Goal: Check status: Check status

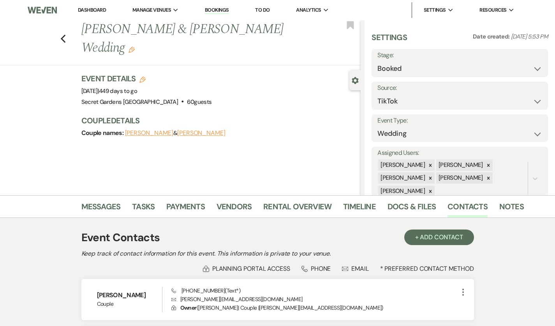
select select "19"
click at [60, 35] on use "button" at bounding box center [62, 39] width 5 height 9
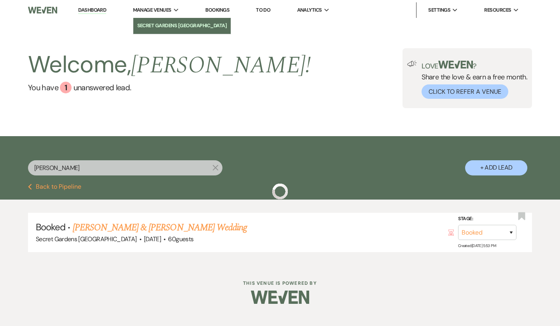
click at [163, 24] on li "Secret Gardens [GEOGRAPHIC_DATA]" at bounding box center [182, 26] width 90 height 8
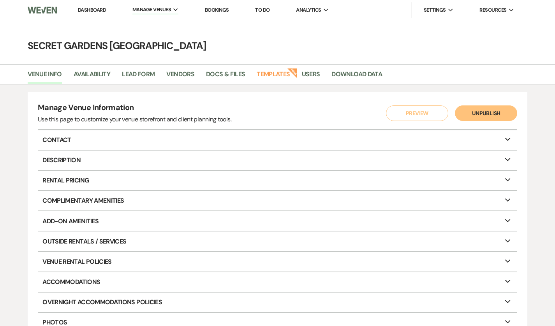
click at [89, 12] on link "Dashboard" at bounding box center [92, 10] width 28 height 7
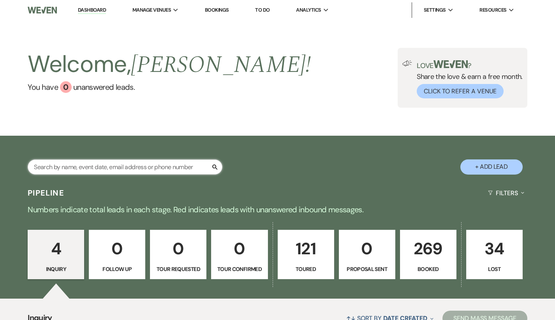
click at [100, 167] on input "text" at bounding box center [125, 167] width 195 height 15
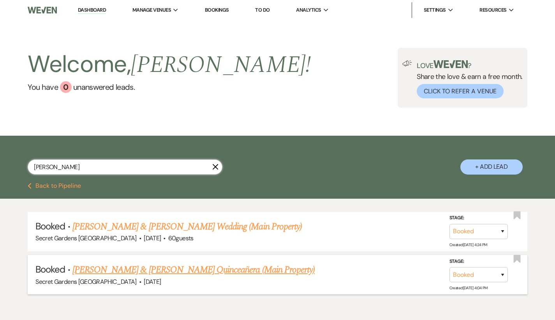
type input "[PERSON_NAME]"
click at [135, 270] on link "[PERSON_NAME] & [PERSON_NAME] Quinceañera (Main Property)" at bounding box center [193, 270] width 242 height 14
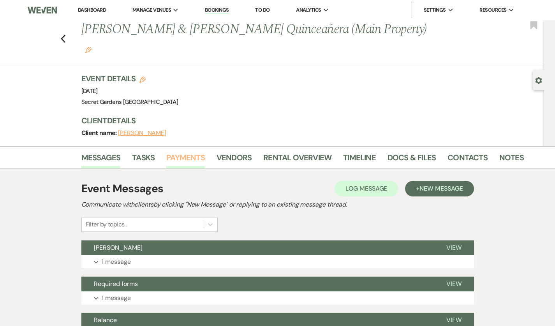
click at [166, 151] on link "Payments" at bounding box center [185, 159] width 39 height 17
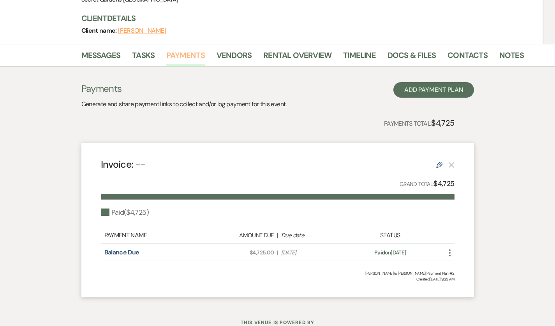
scroll to position [102, 0]
